Goal: Task Accomplishment & Management: Manage account settings

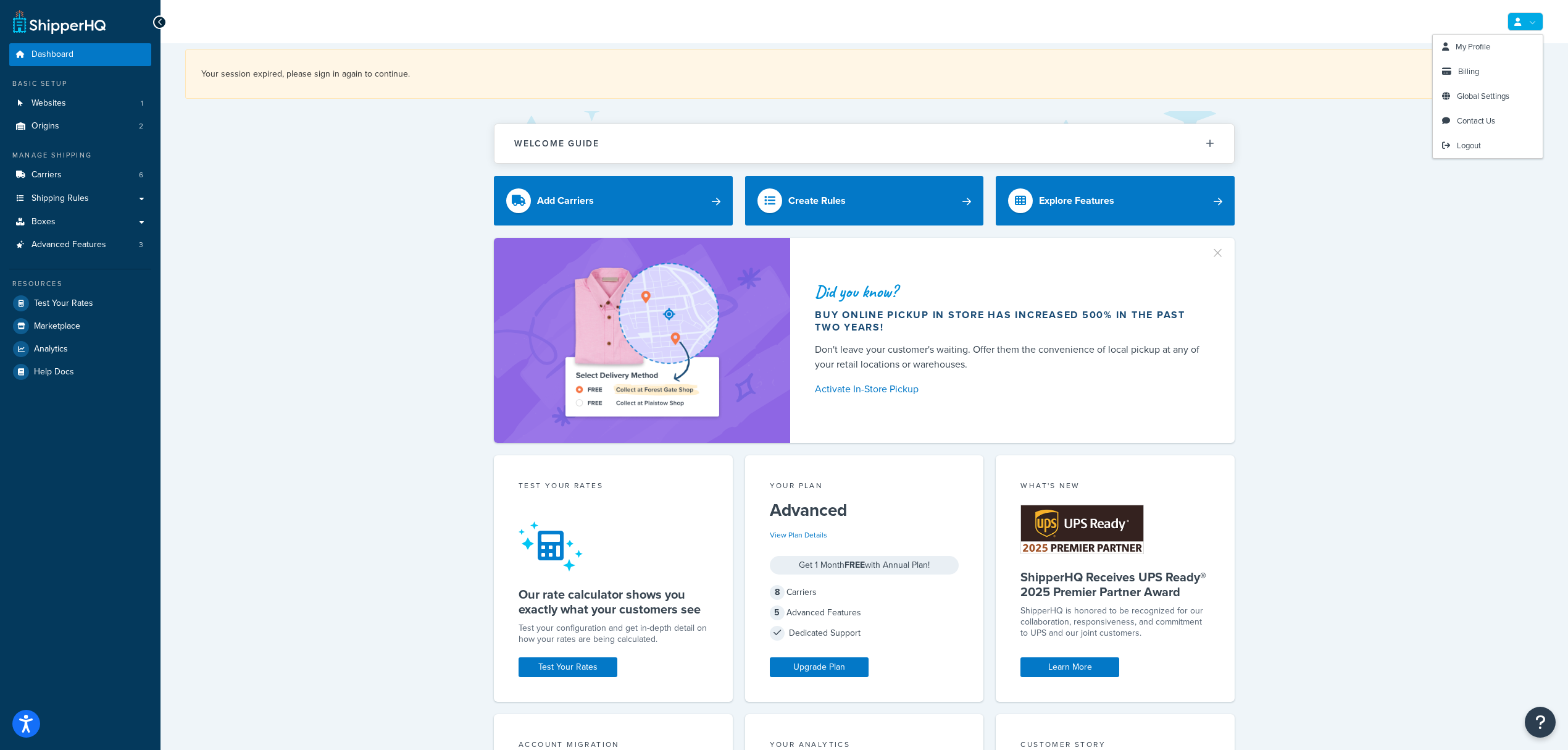
click at [1530, 29] on link at bounding box center [1526, 22] width 36 height 19
click at [1502, 50] on link "My Profile" at bounding box center [1488, 46] width 110 height 25
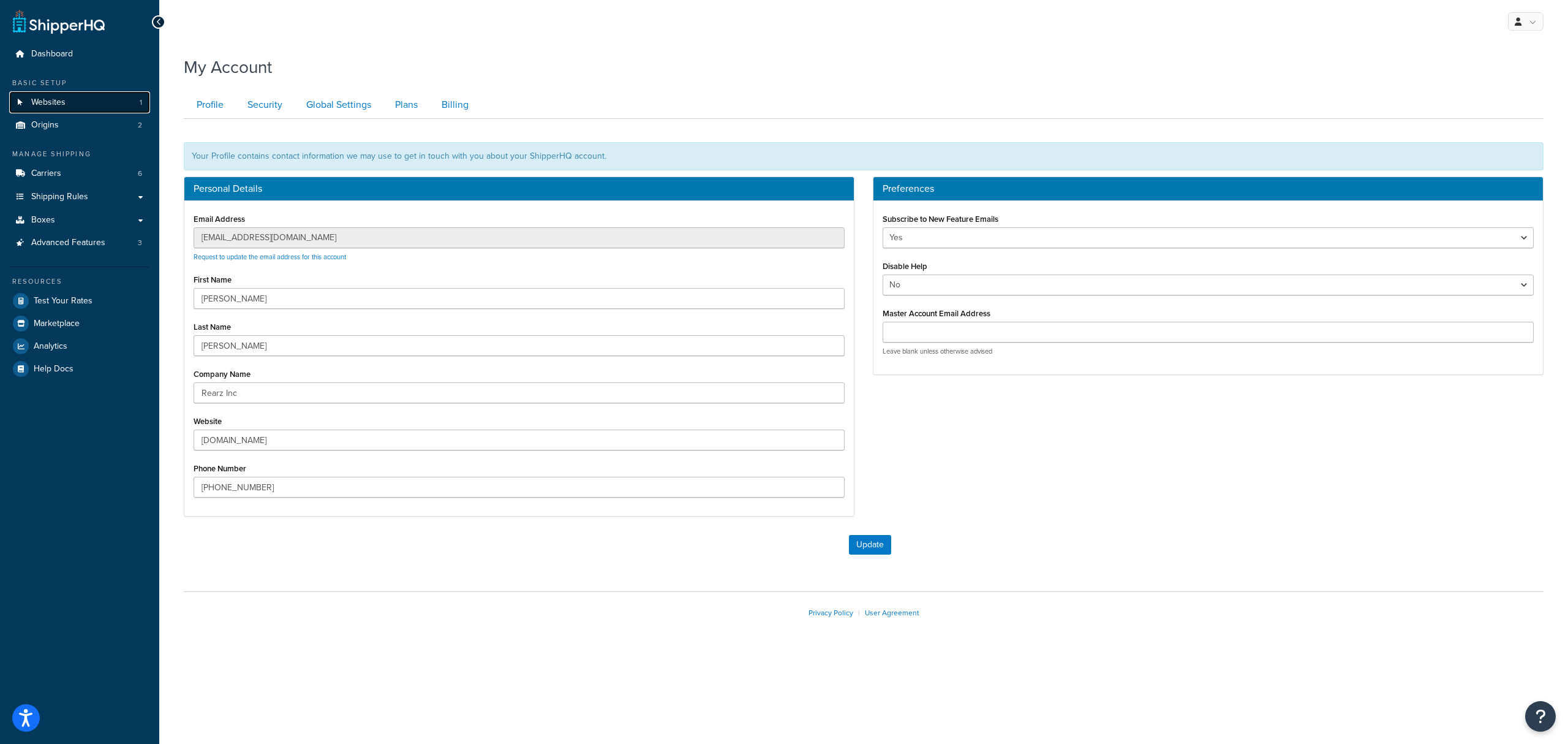
click at [108, 102] on link "Websites 1" at bounding box center [80, 103] width 141 height 22
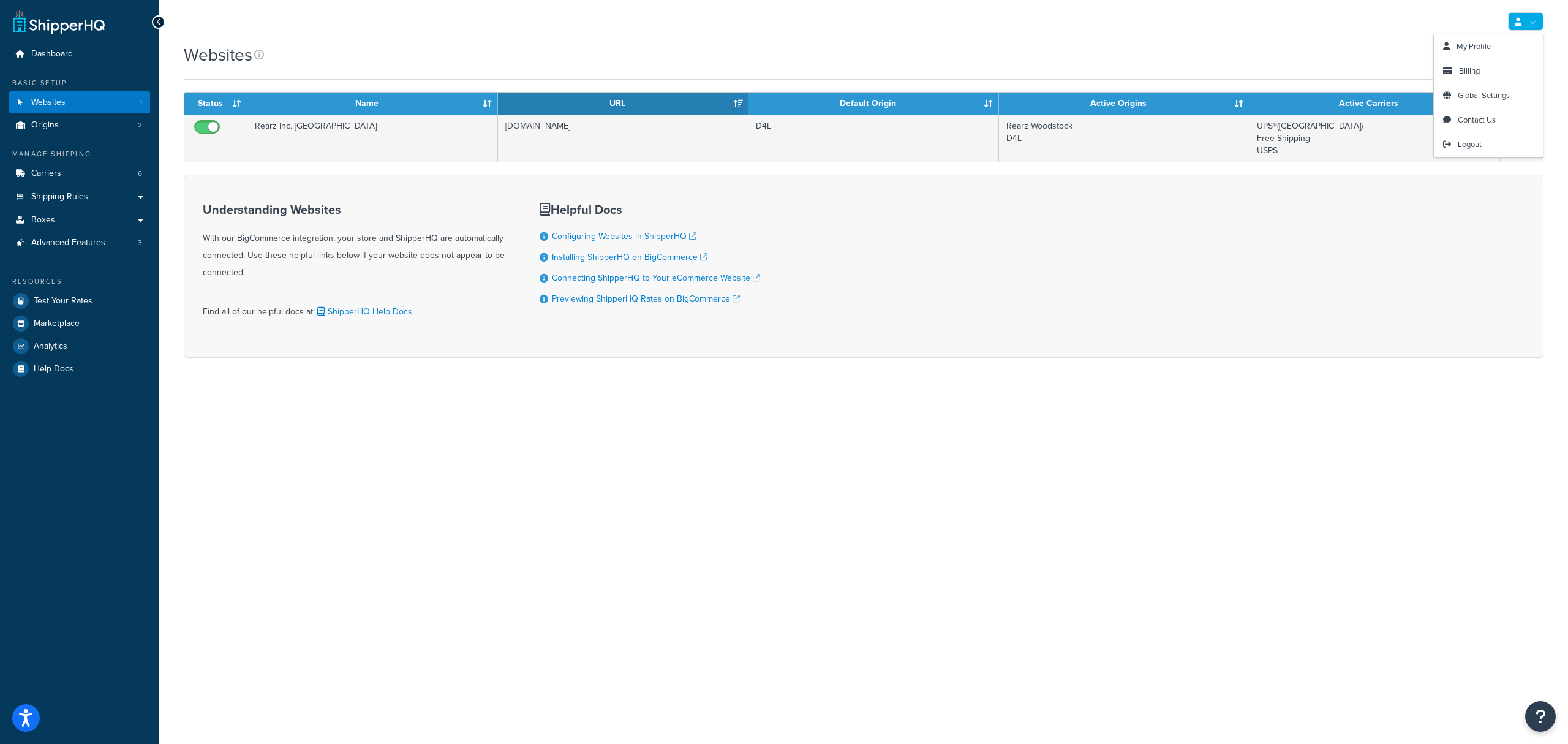
click at [1531, 22] on link at bounding box center [1526, 22] width 36 height 18
click at [1498, 52] on link "My Profile" at bounding box center [1488, 46] width 109 height 24
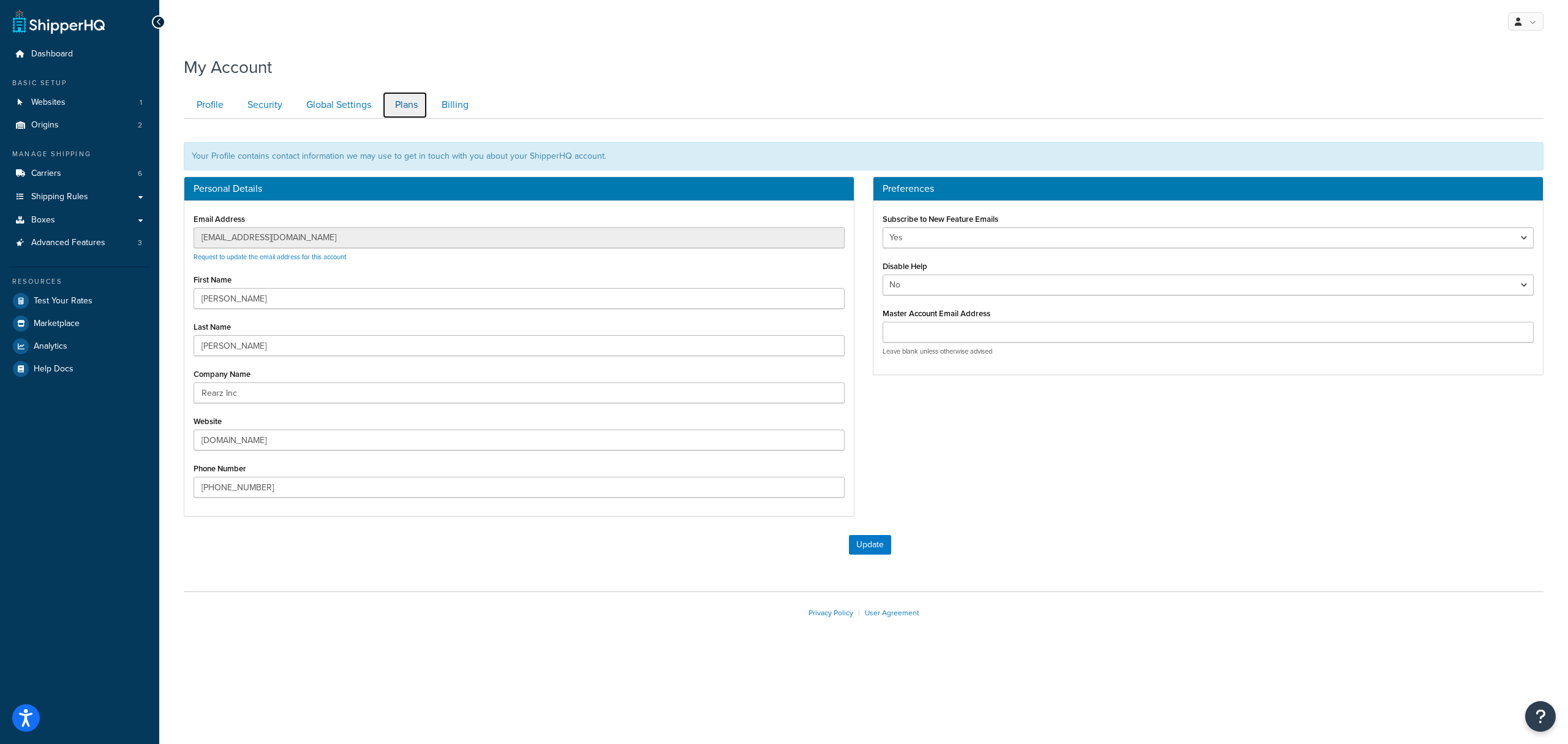
click at [390, 112] on link "Plans" at bounding box center [404, 105] width 45 height 28
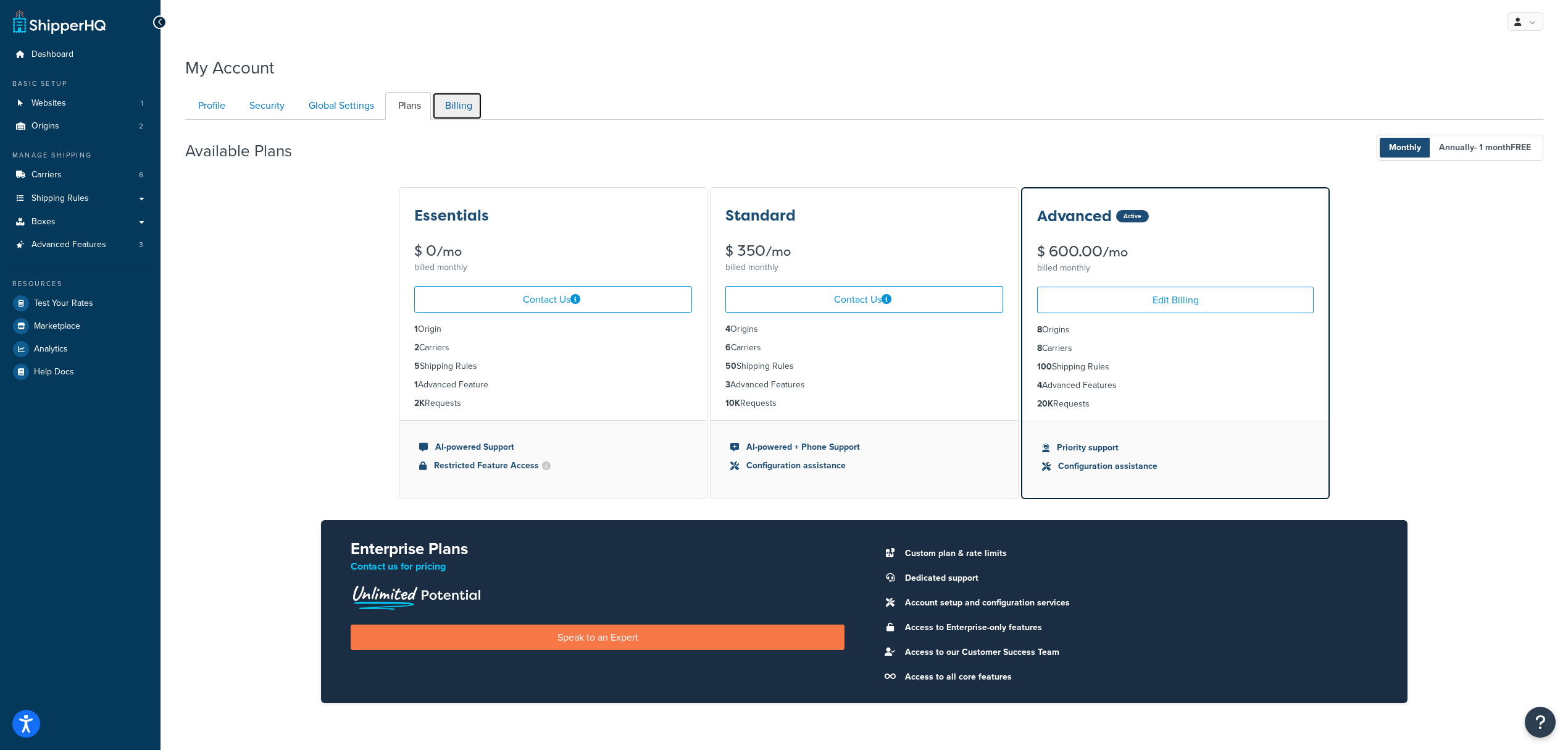
click at [447, 112] on link "Billing" at bounding box center [457, 106] width 50 height 28
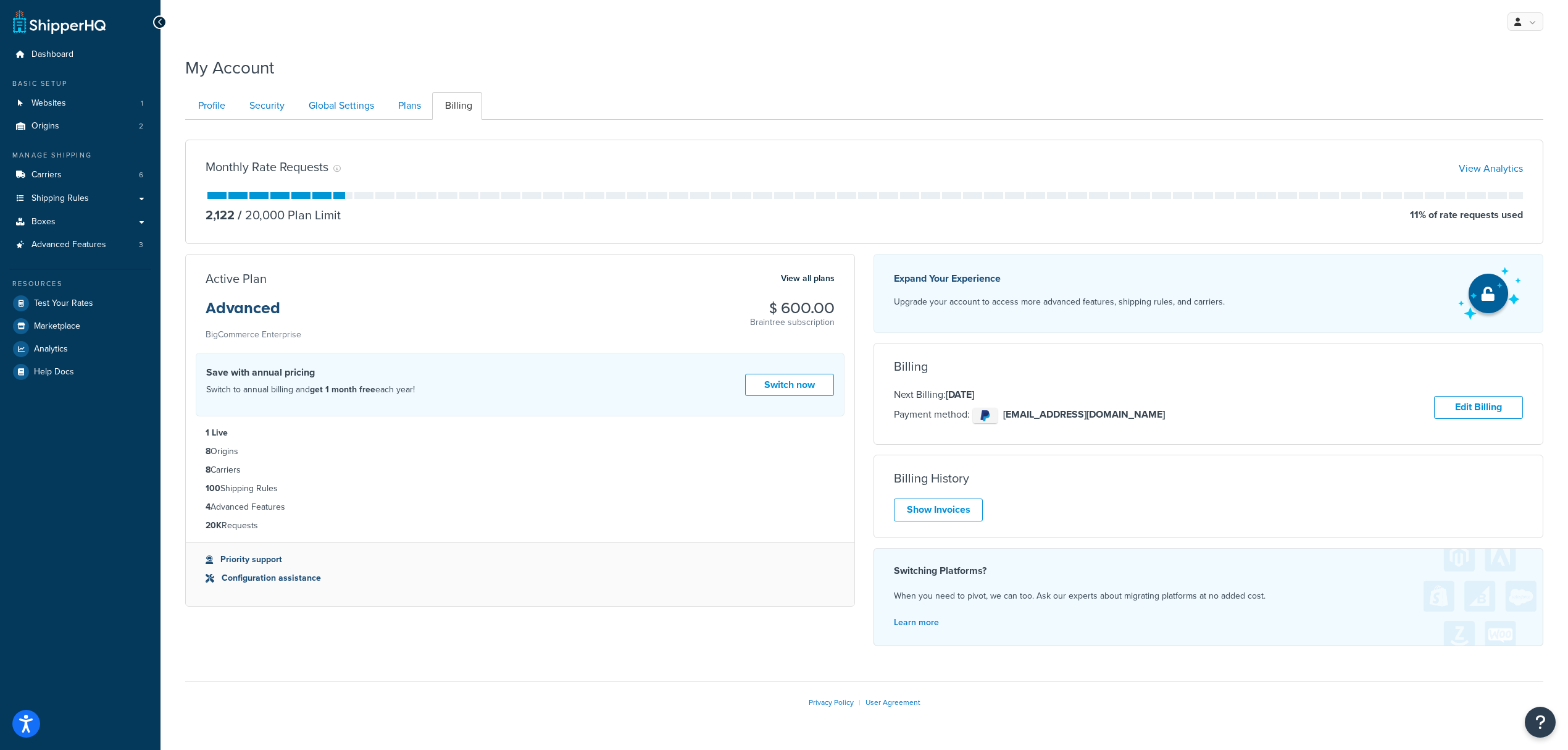
scroll to position [37, 0]
